Goal: Information Seeking & Learning: Learn about a topic

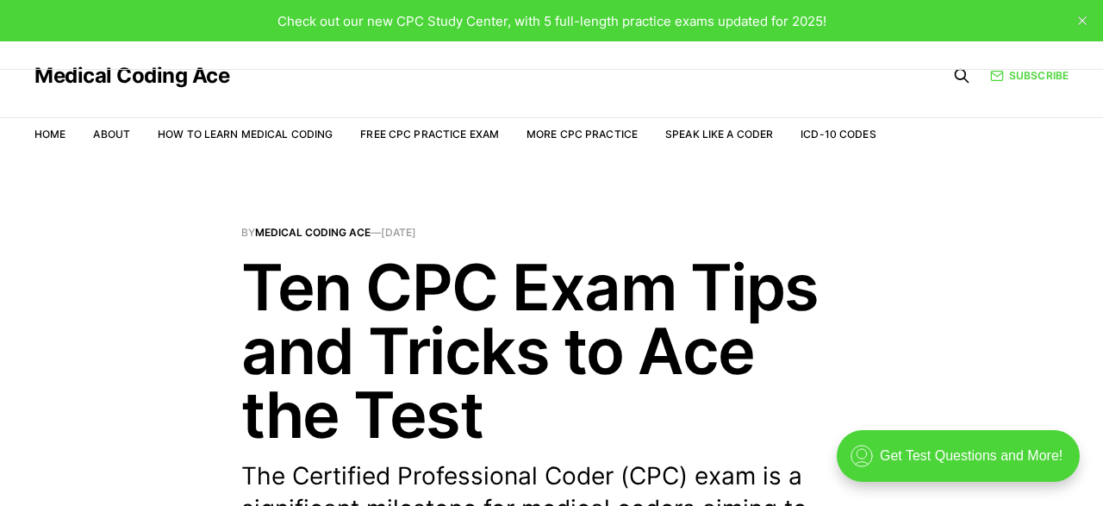
click at [159, 258] on header "By Medical Coding Ace — [DATE] Ten CPC Exam Tips and Tricks to Ace the Test The…" at bounding box center [551, 441] width 1103 height 428
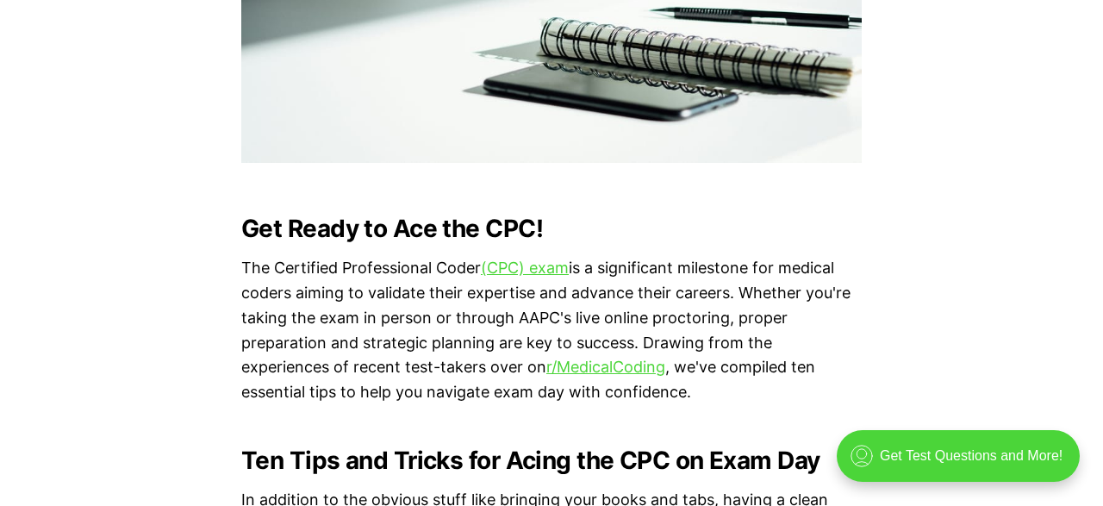
scroll to position [1030, 0]
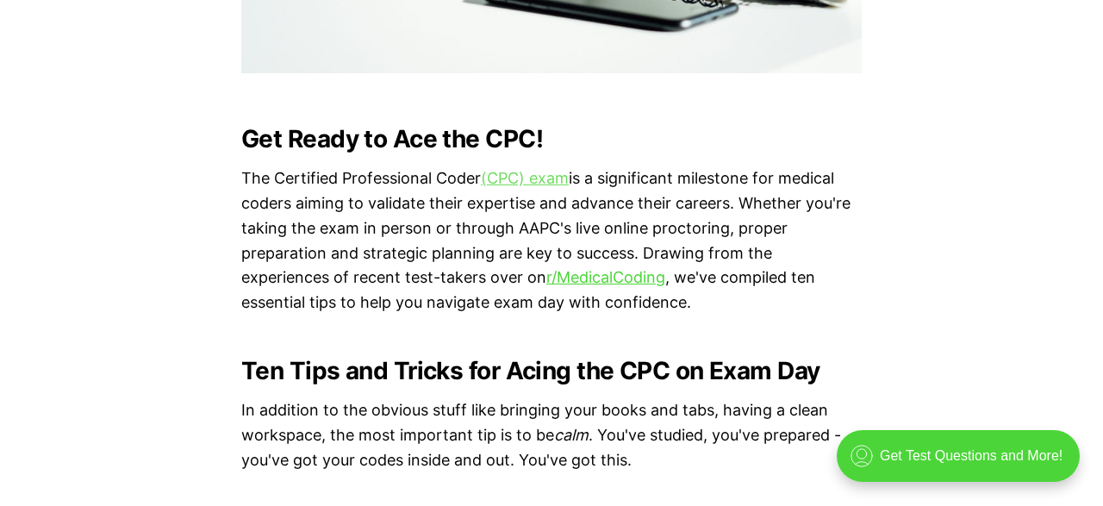
click at [507, 175] on link "(CPC) exam" at bounding box center [525, 178] width 88 height 18
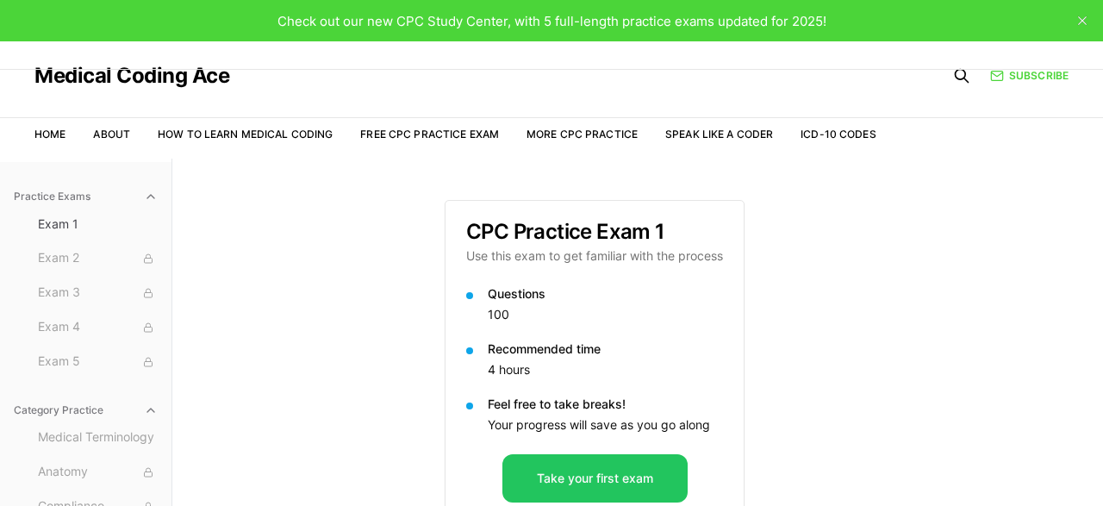
click at [347, 474] on div "Practice Exams Exam 1 Exam 2 Exam 3 Exam 4 Exam 5 Category Practice Medical Ter…" at bounding box center [551, 412] width 1103 height 506
click at [378, 140] on link "Free CPC Practice Exam" at bounding box center [429, 134] width 139 height 13
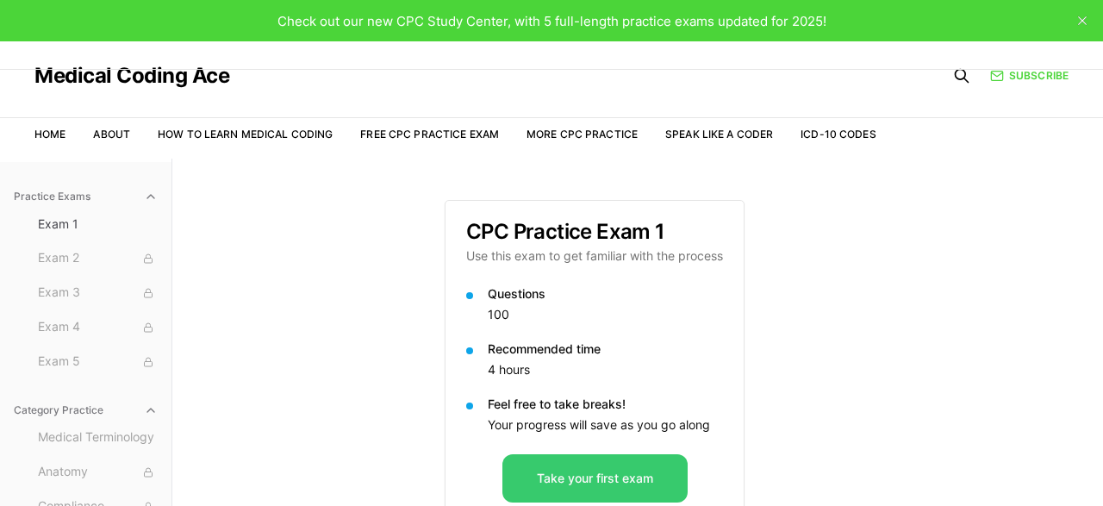
click at [532, 471] on button "Take your first exam" at bounding box center [594, 478] width 185 height 48
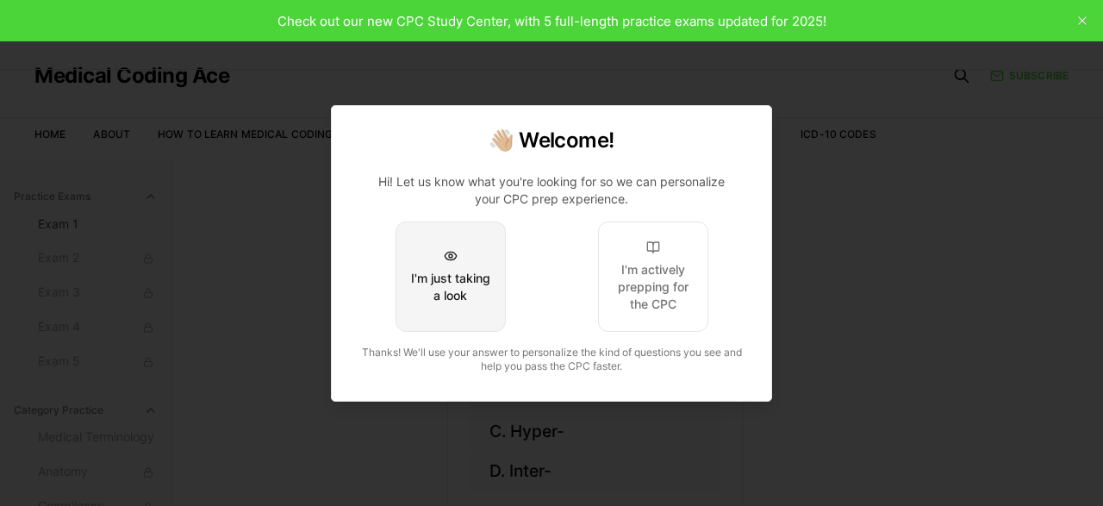
click at [463, 309] on button "I'm just taking a look" at bounding box center [450, 276] width 110 height 110
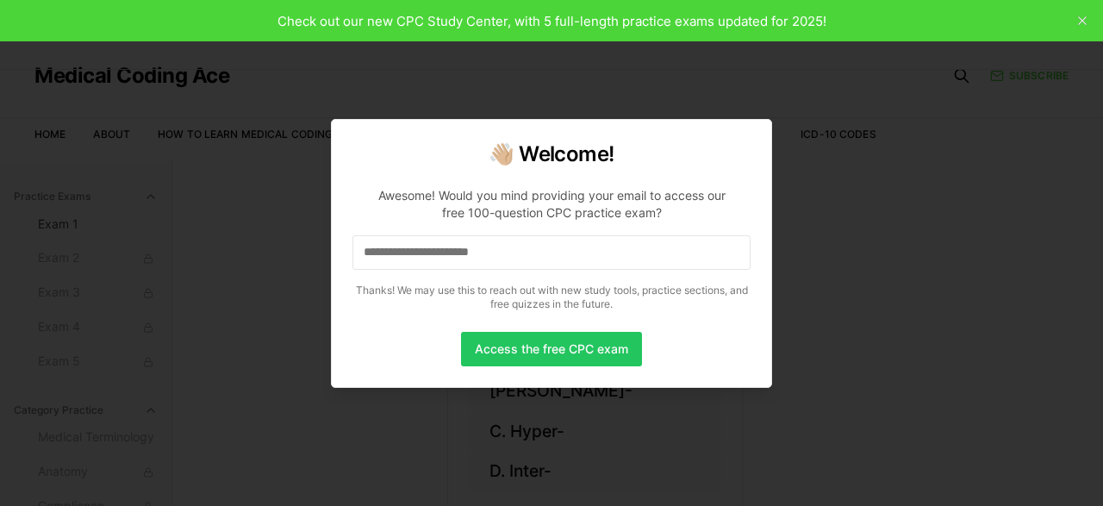
click at [833, 159] on div at bounding box center [551, 253] width 1103 height 506
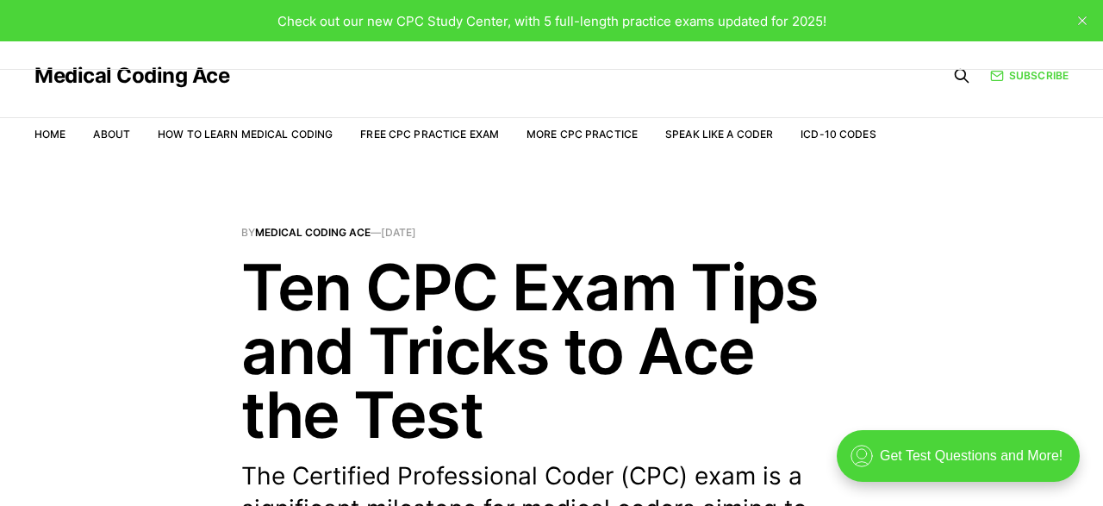
click at [219, 337] on header "By Medical Coding Ace — [DATE] Ten CPC Exam Tips and Tricks to Ace the Test The…" at bounding box center [551, 441] width 1103 height 428
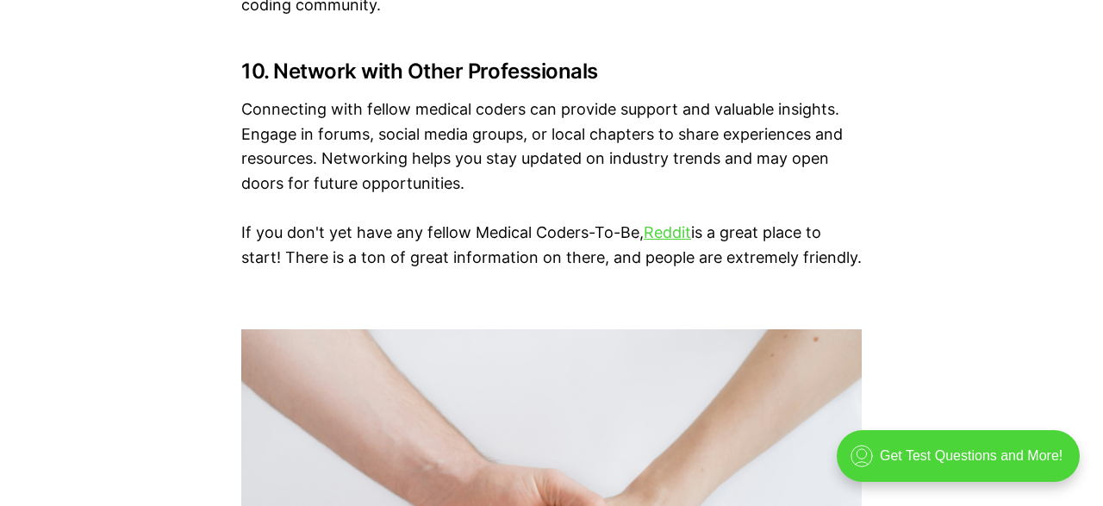
scroll to position [4166, 0]
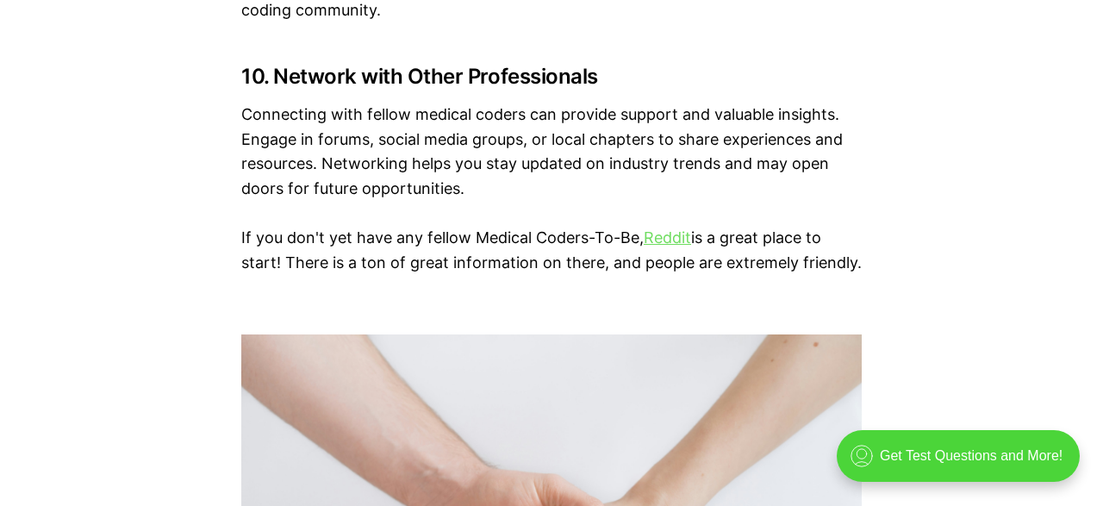
click at [664, 228] on link "Reddit" at bounding box center [667, 237] width 47 height 18
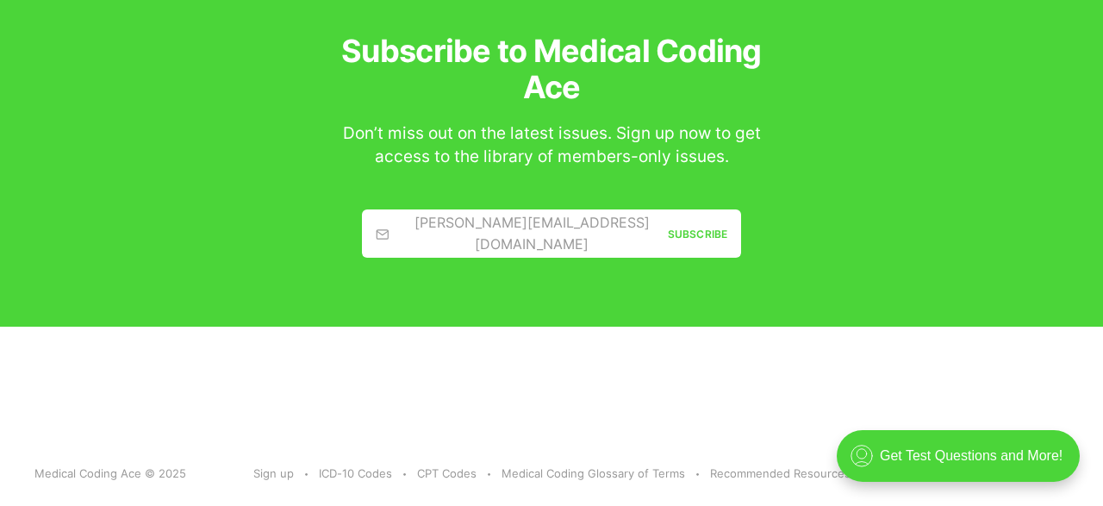
scroll to position [8948, 0]
